Goal: Transaction & Acquisition: Purchase product/service

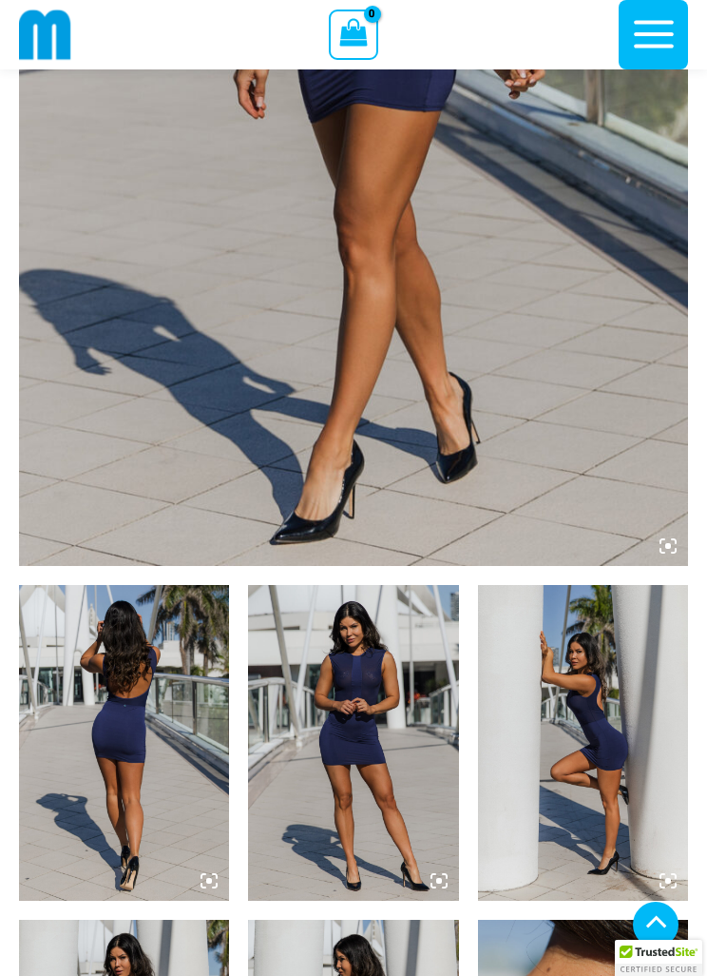
scroll to position [583, 0]
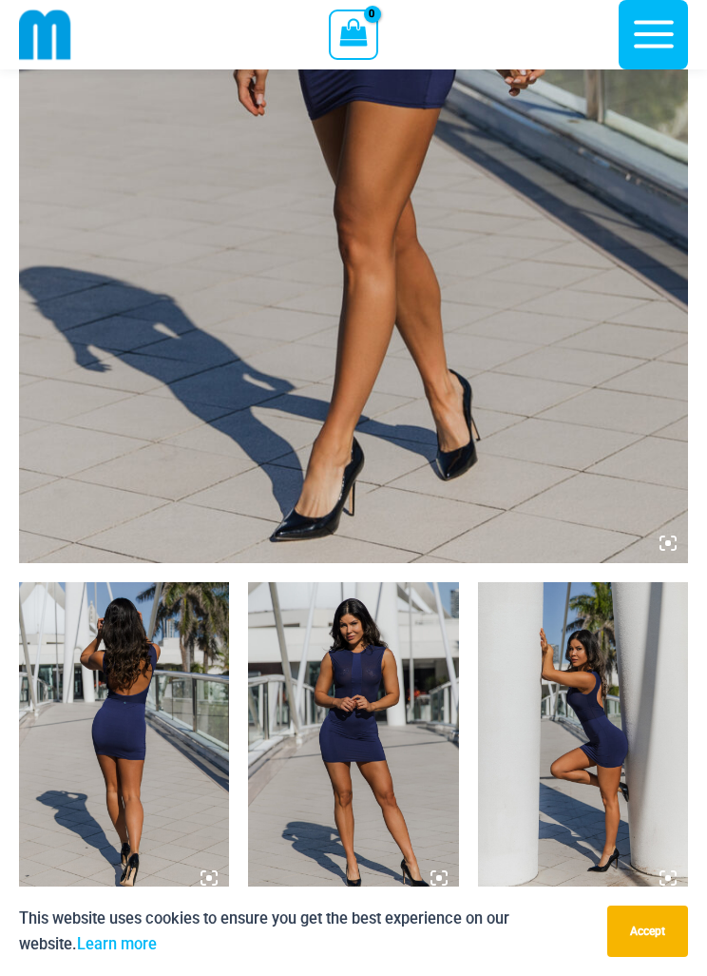
click at [155, 744] on img at bounding box center [124, 740] width 210 height 316
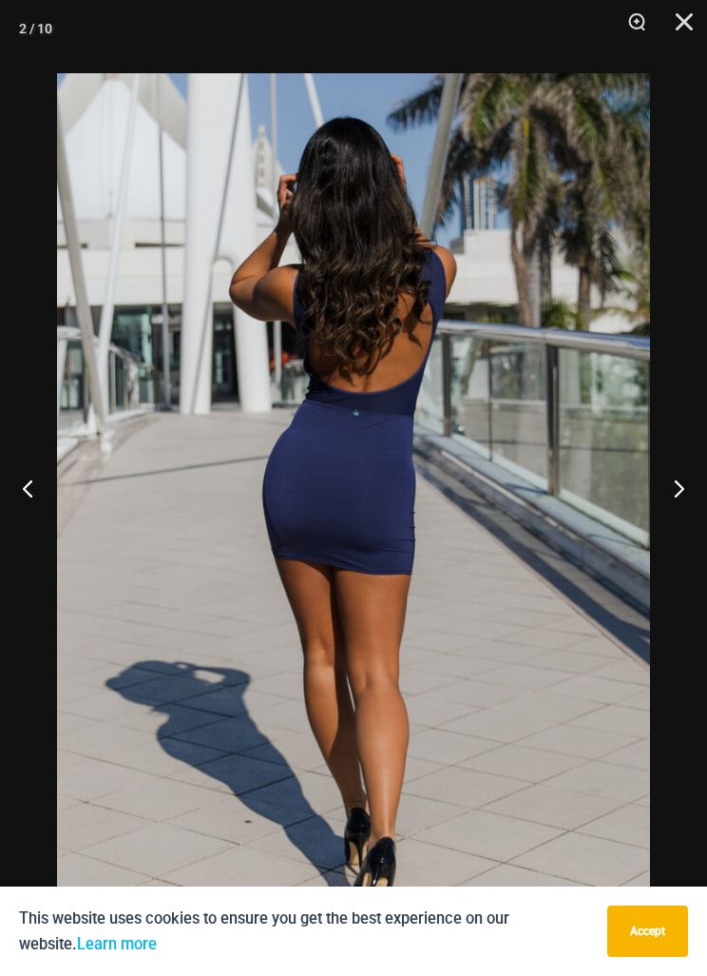
click at [669, 515] on button "Next" at bounding box center [671, 487] width 71 height 95
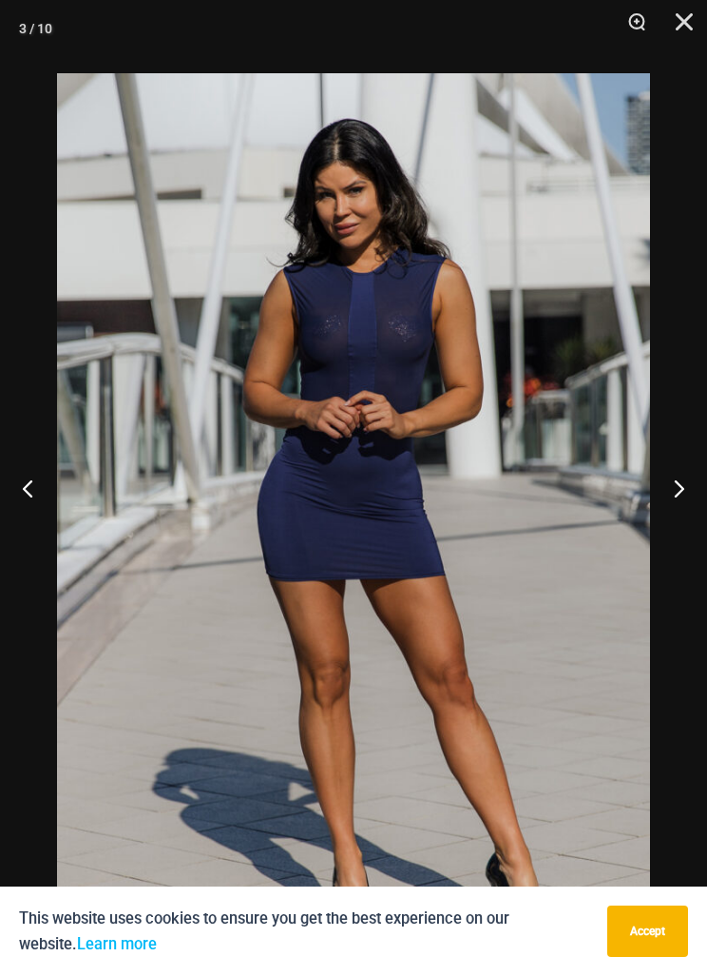
click at [675, 513] on button "Next" at bounding box center [671, 487] width 71 height 95
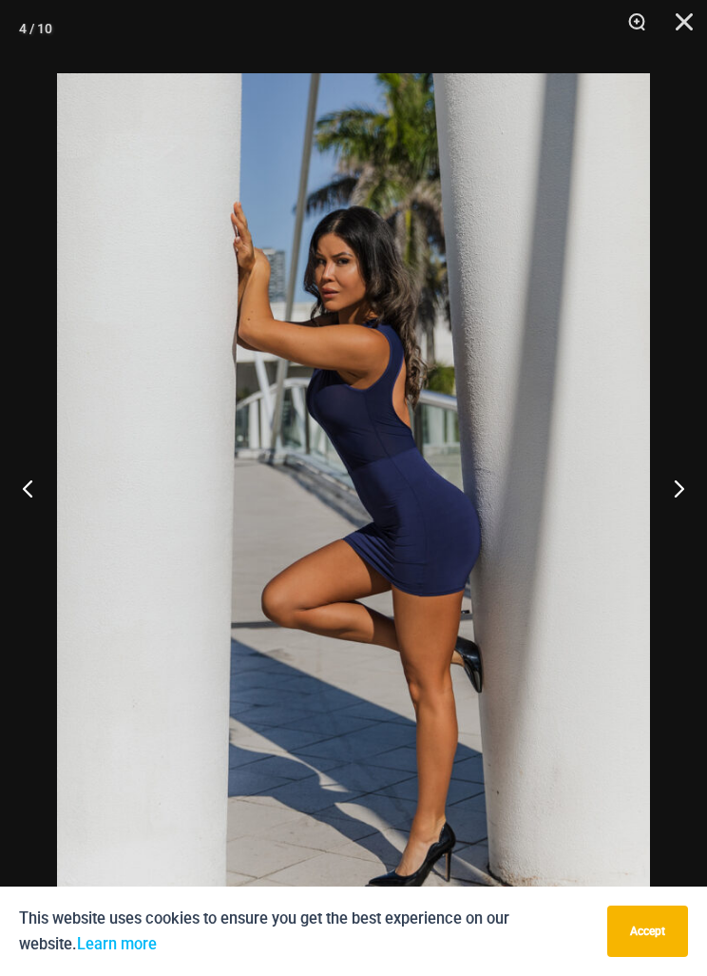
click at [692, 514] on button "Next" at bounding box center [671, 487] width 71 height 95
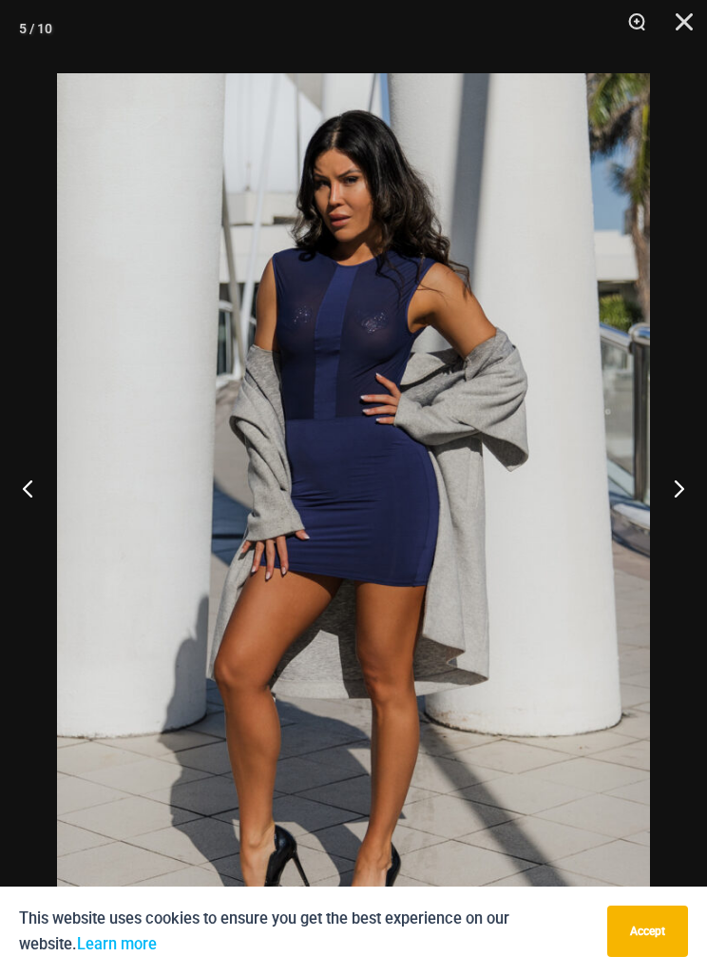
click at [690, 502] on button "Next" at bounding box center [671, 487] width 71 height 95
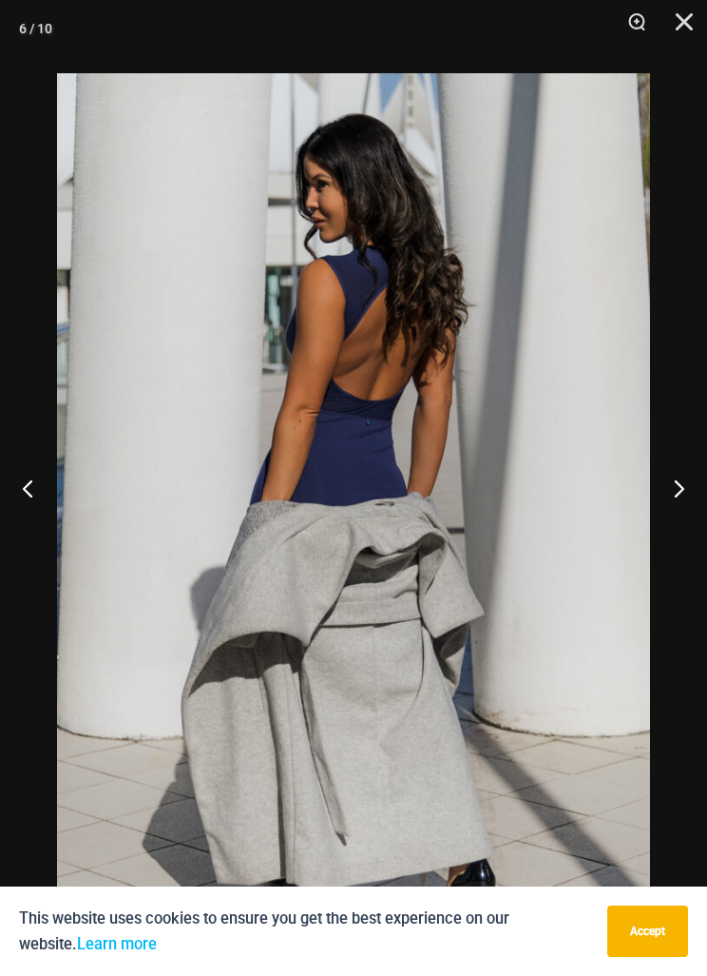
click at [697, 501] on button "Next" at bounding box center [671, 487] width 71 height 95
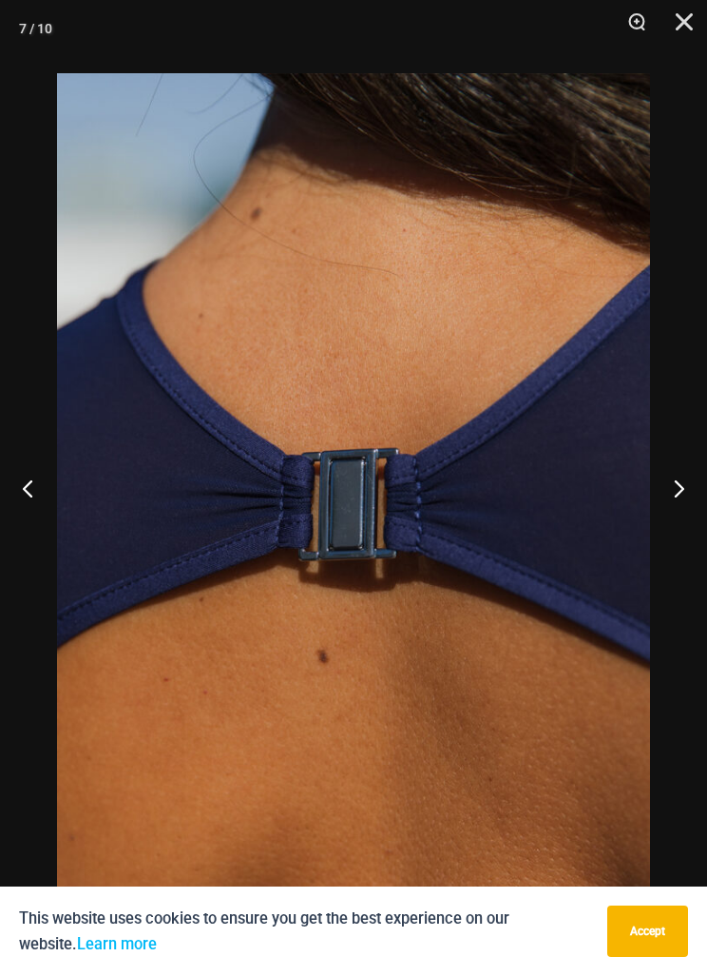
click at [695, 502] on button "Next" at bounding box center [671, 487] width 71 height 95
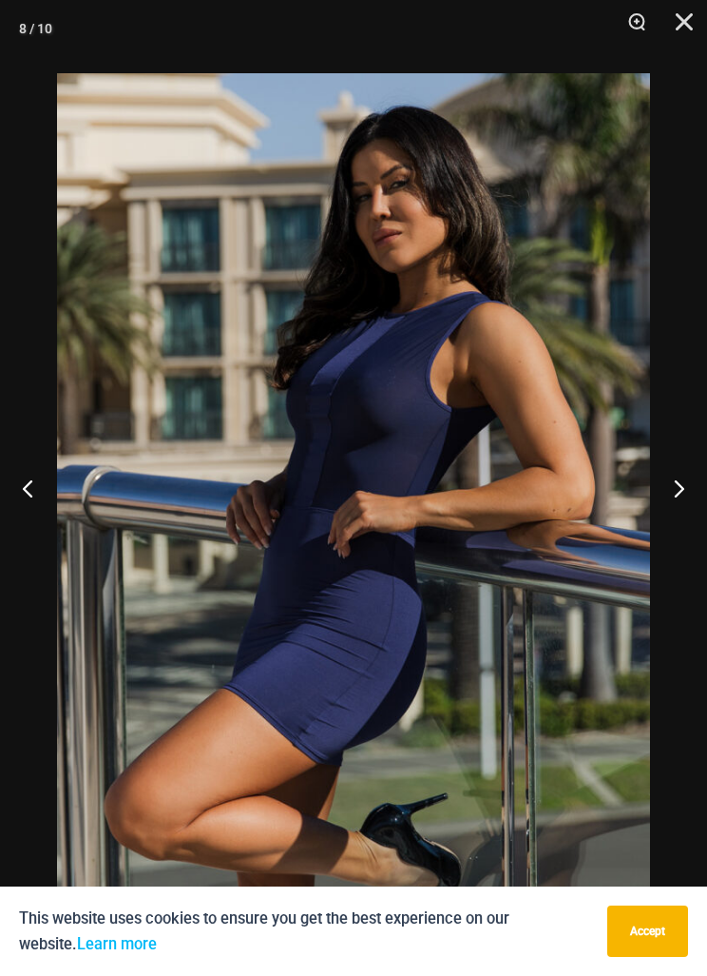
click at [695, 500] on button "Next" at bounding box center [671, 487] width 71 height 95
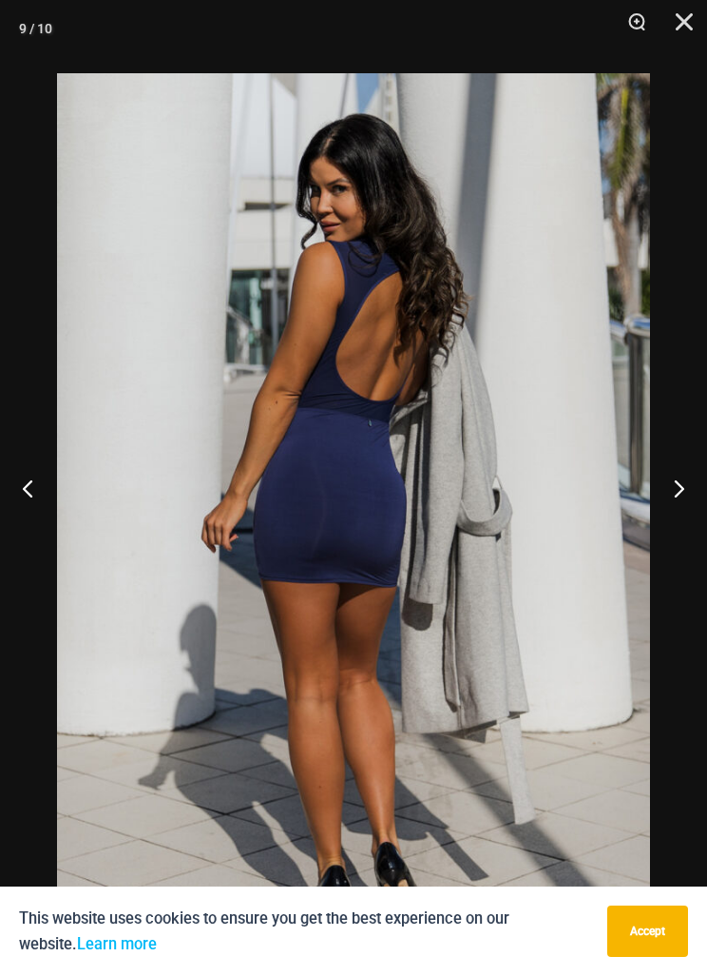
click at [697, 504] on button "Next" at bounding box center [671, 487] width 71 height 95
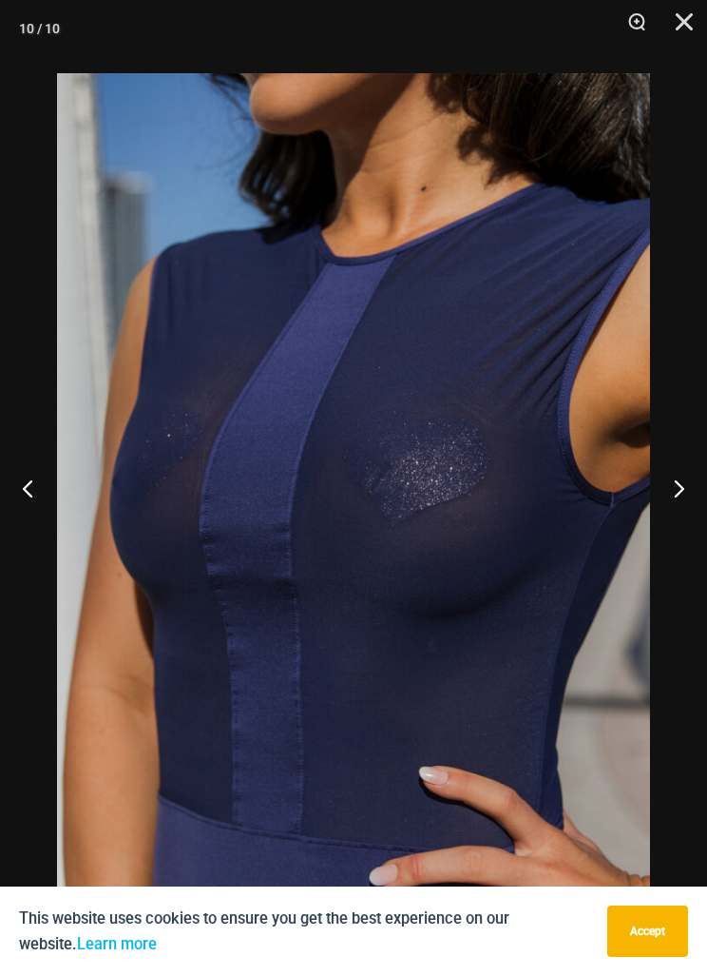
click at [696, 503] on button "Next" at bounding box center [671, 487] width 71 height 95
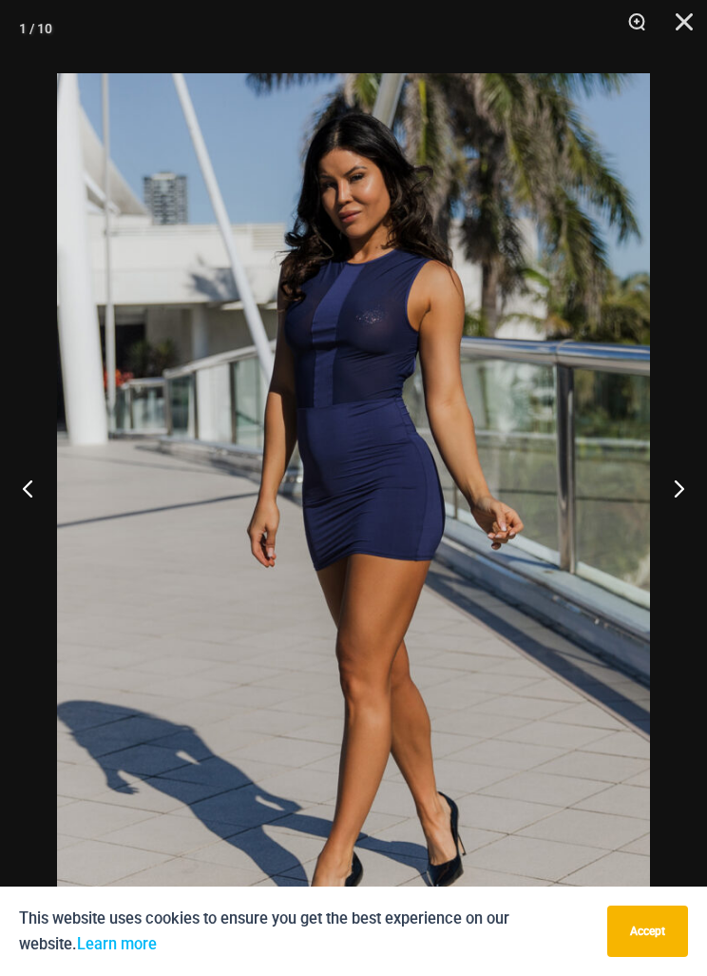
click at [698, 500] on button "Next" at bounding box center [671, 487] width 71 height 95
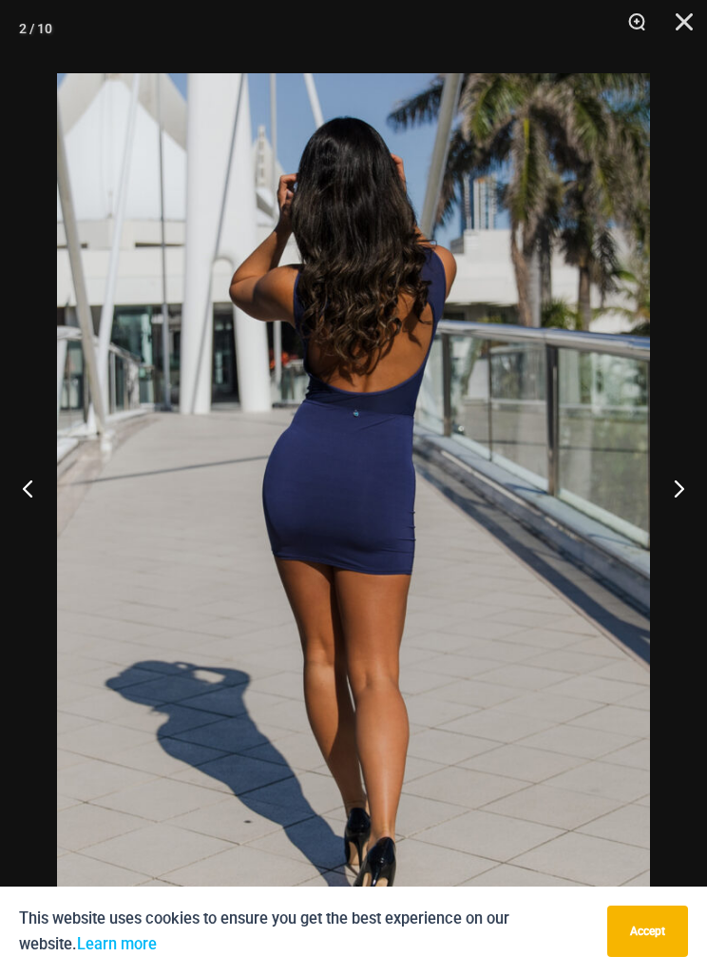
click at [686, 26] on button "Close" at bounding box center [678, 28] width 48 height 57
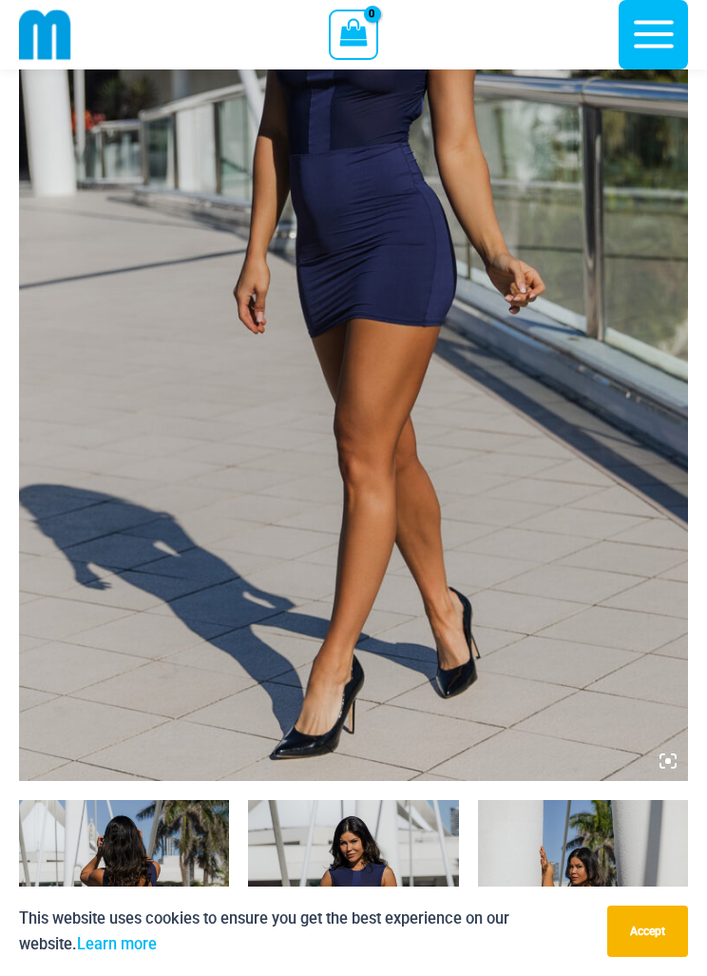
scroll to position [0, 0]
